Goal: Navigation & Orientation: Go to known website

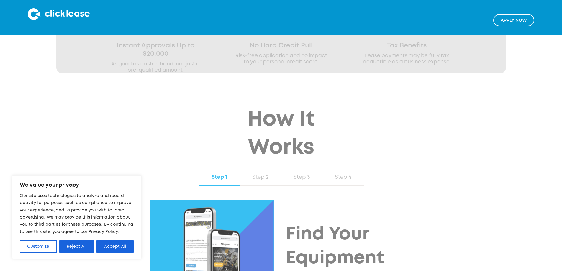
scroll to position [533, 0]
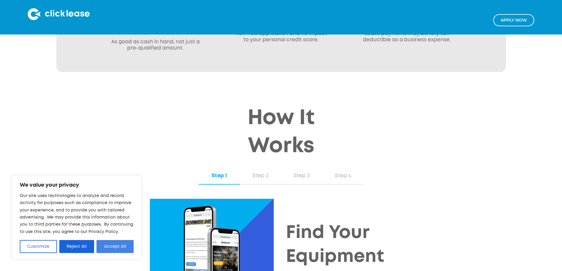
click at [112, 245] on button "Accept All" at bounding box center [114, 246] width 37 height 13
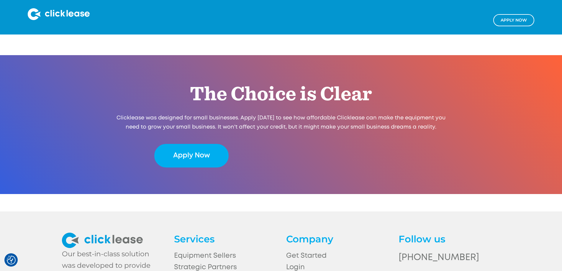
scroll to position [1184, 0]
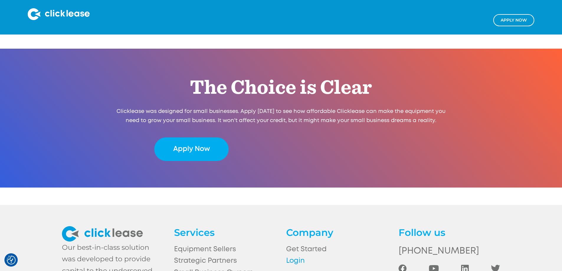
click at [295, 255] on link "Login" at bounding box center [336, 261] width 101 height 12
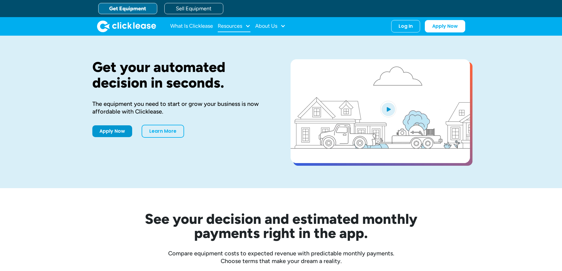
click at [247, 25] on div at bounding box center [247, 25] width 5 height 5
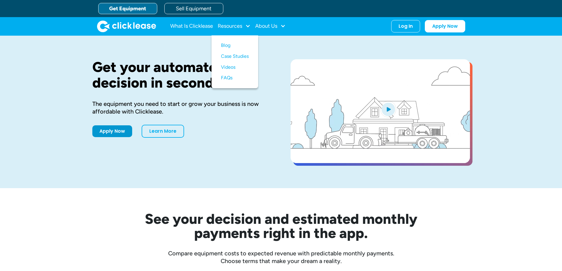
click at [268, 41] on div "Get your automated decision in seconds. The equipment you need to start or grow…" at bounding box center [281, 112] width 378 height 153
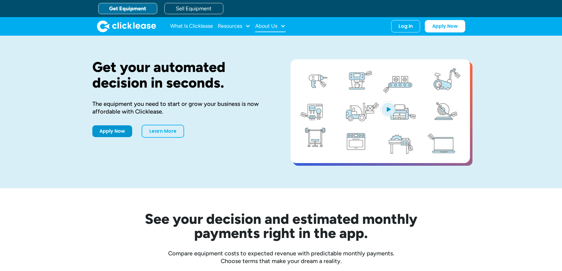
click at [284, 24] on div at bounding box center [282, 25] width 5 height 5
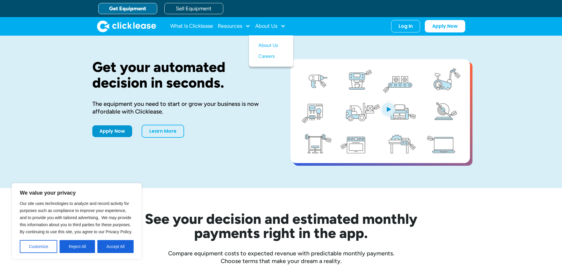
click at [214, 122] on div "Get your automated decision in seconds. The equipment you need to start or grow…" at bounding box center [181, 111] width 179 height 105
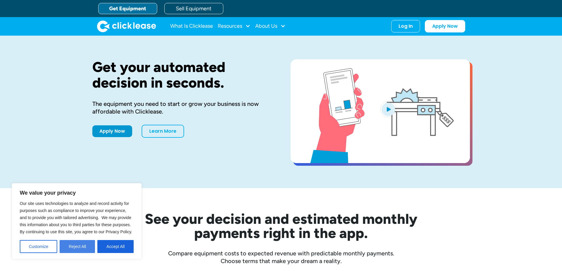
click at [80, 244] on button "Reject All" at bounding box center [77, 246] width 35 height 13
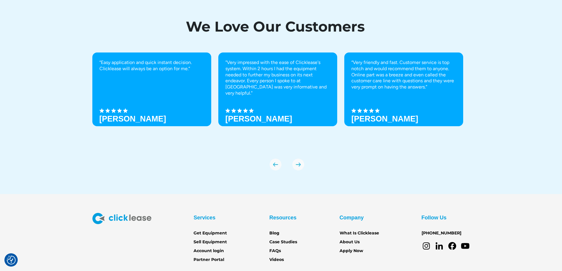
scroll to position [2059, 0]
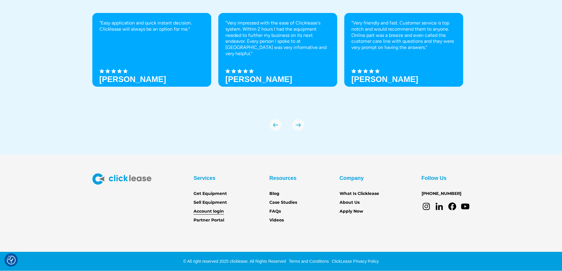
click at [205, 210] on link "Account login" at bounding box center [209, 211] width 30 height 6
